Goal: Information Seeking & Learning: Compare options

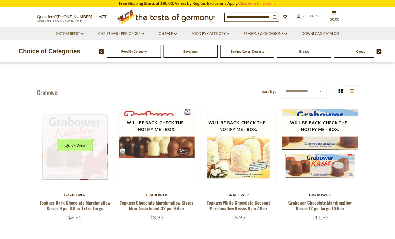
click at [96, 157] on link at bounding box center [75, 147] width 64 height 64
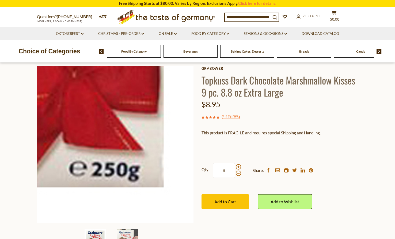
scroll to position [9, 0]
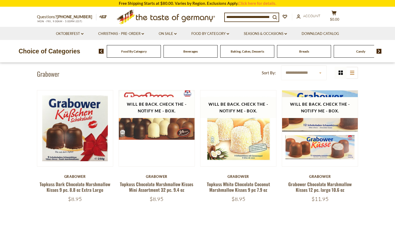
scroll to position [16, 0]
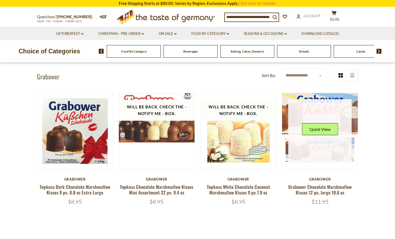
click at [327, 156] on link at bounding box center [321, 131] width 64 height 64
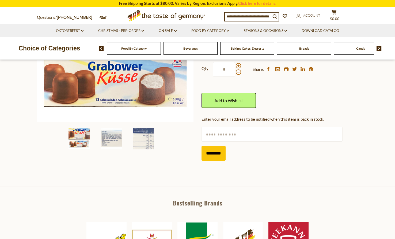
scroll to position [126, 0]
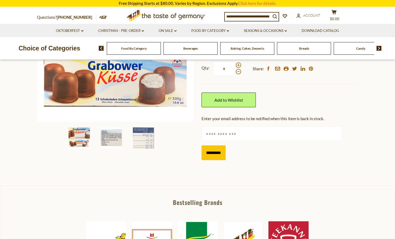
click at [111, 140] on img at bounding box center [111, 137] width 21 height 21
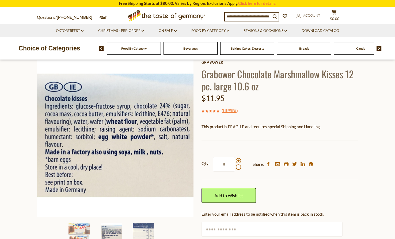
scroll to position [28, 0]
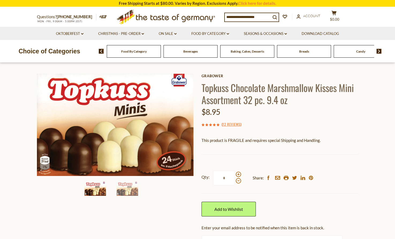
scroll to position [84, 0]
